Goal: Task Accomplishment & Management: Complete application form

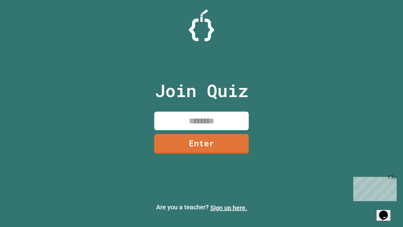
click at [229, 208] on link "Sign up here." at bounding box center [228, 208] width 37 height 8
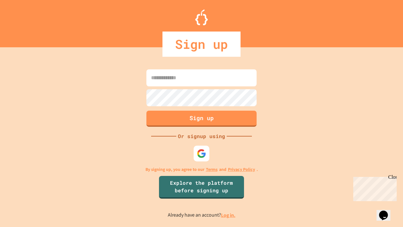
click at [229, 215] on link "Log in." at bounding box center [228, 215] width 14 height 7
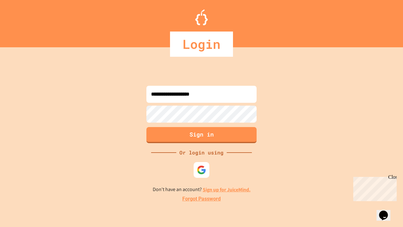
type input "**********"
